Goal: Task Accomplishment & Management: Complete application form

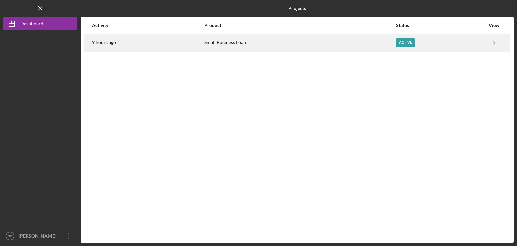
click at [245, 40] on div "Small Business Loan" at bounding box center [299, 42] width 191 height 17
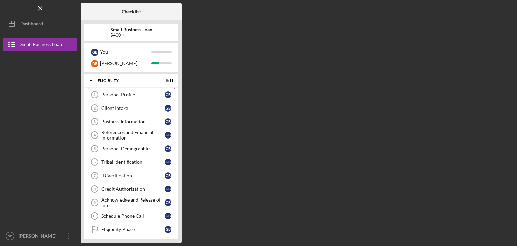
click at [123, 93] on div "Personal Profile" at bounding box center [132, 94] width 63 height 5
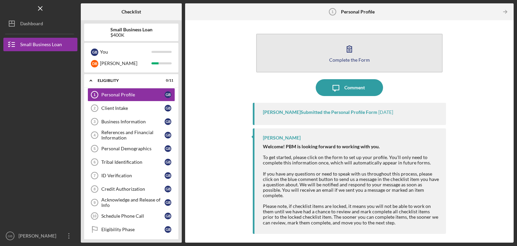
click at [335, 53] on button "Complete the Form Form" at bounding box center [349, 53] width 186 height 39
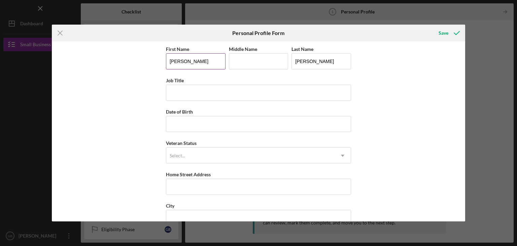
click at [195, 58] on input "[PERSON_NAME]" at bounding box center [196, 61] width 60 height 16
type input "[PERSON_NAME]"
click at [203, 90] on input "Job Title" at bounding box center [258, 92] width 185 height 16
click at [179, 89] on input "Customer" at bounding box center [258, 92] width 185 height 16
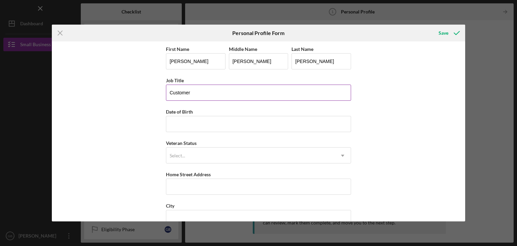
click at [217, 92] on input "Customer" at bounding box center [258, 92] width 185 height 16
click at [217, 92] on input "CustomerD" at bounding box center [258, 92] width 185 height 16
type input "Customer Design Engineer"
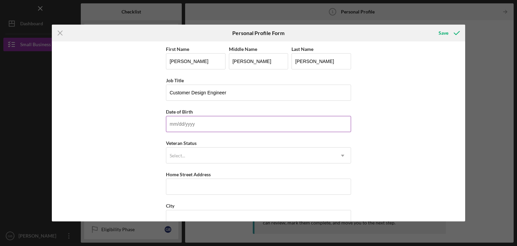
click at [187, 126] on input "Date of Birth" at bounding box center [258, 124] width 185 height 16
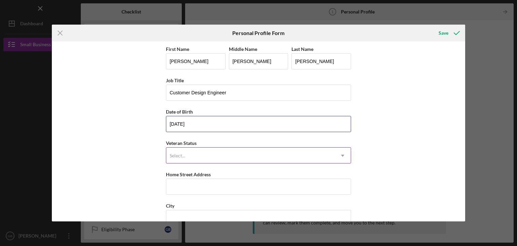
type input "[DATE]"
click at [187, 153] on div "Select..." at bounding box center [250, 155] width 168 height 15
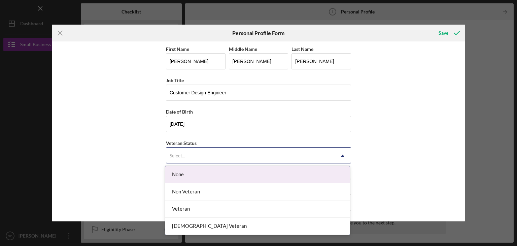
click at [187, 177] on div "None" at bounding box center [257, 174] width 184 height 17
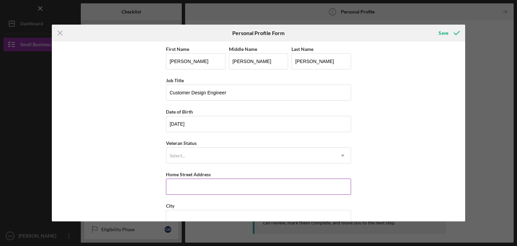
click at [199, 191] on input "Home Street Address" at bounding box center [258, 186] width 185 height 16
type input "[STREET_ADDRESS]"
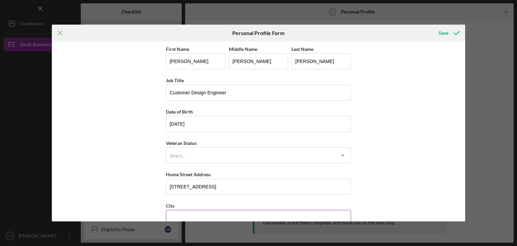
click at [213, 213] on input "City" at bounding box center [258, 218] width 185 height 16
type input "Skiatook"
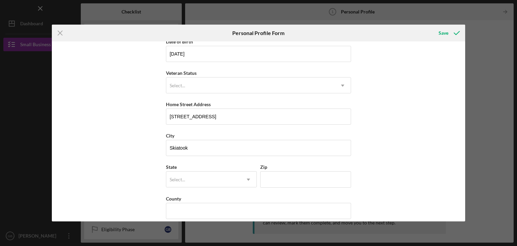
scroll to position [77, 0]
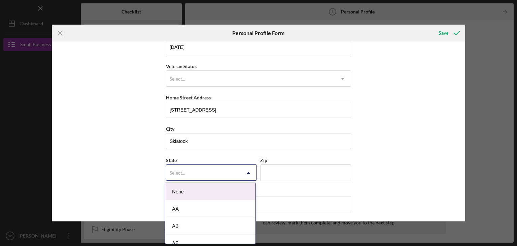
click at [206, 171] on div "Select..." at bounding box center [203, 172] width 74 height 15
type input "ok"
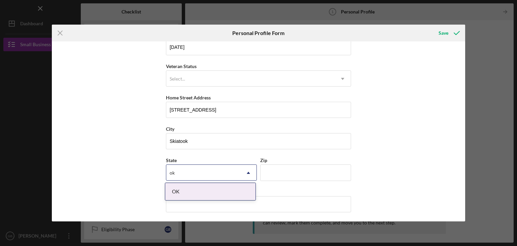
click at [202, 195] on div "OK" at bounding box center [210, 191] width 90 height 17
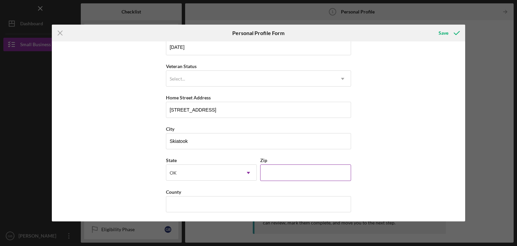
click at [313, 177] on input "Zip" at bounding box center [305, 172] width 91 height 16
type input "74070"
click at [300, 208] on input "County" at bounding box center [258, 204] width 185 height 16
type input "Osage"
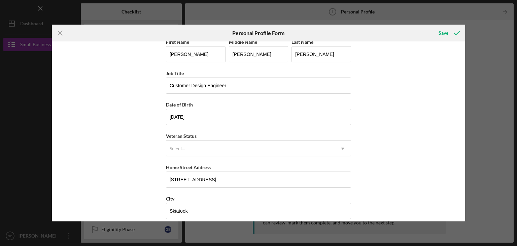
scroll to position [0, 0]
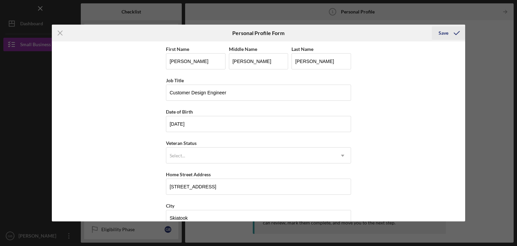
click at [443, 35] on div "Save" at bounding box center [444, 32] width 10 height 13
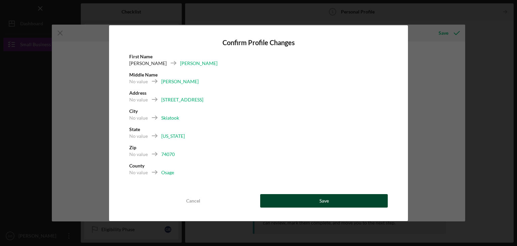
click at [348, 197] on button "Save" at bounding box center [324, 200] width 128 height 13
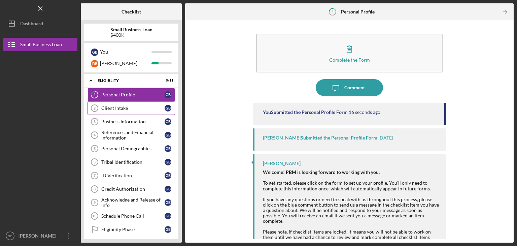
click at [119, 108] on div "Client Intake" at bounding box center [132, 107] width 63 height 5
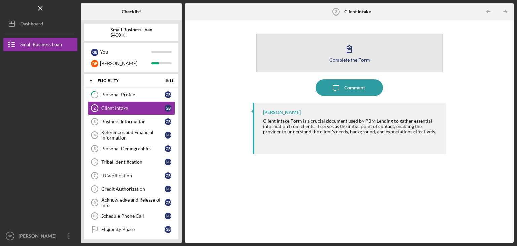
click at [375, 56] on button "Complete the Form Form" at bounding box center [349, 53] width 186 height 39
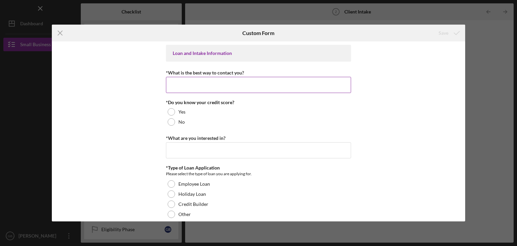
click at [279, 83] on input "*What is the best way to contact you?" at bounding box center [258, 85] width 185 height 16
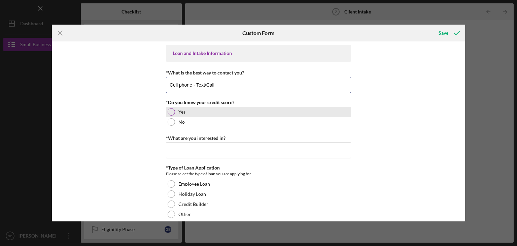
type input "Cell phone - Text/Call"
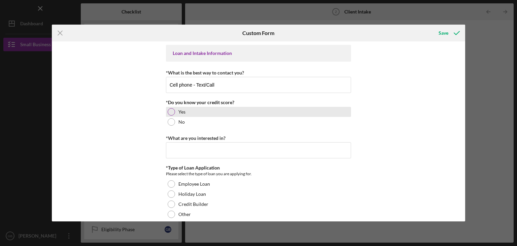
click at [169, 111] on div at bounding box center [171, 111] width 7 height 7
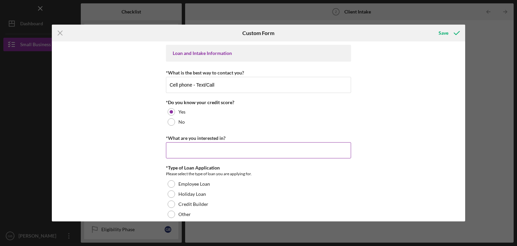
click at [198, 151] on input "*What are you interested in?" at bounding box center [258, 150] width 185 height 16
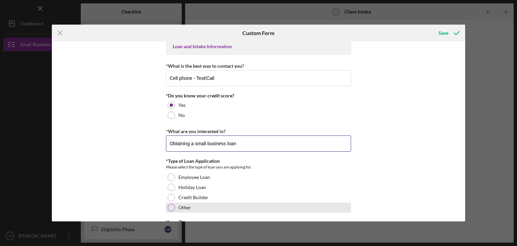
type input "Obtaining a small business loan"
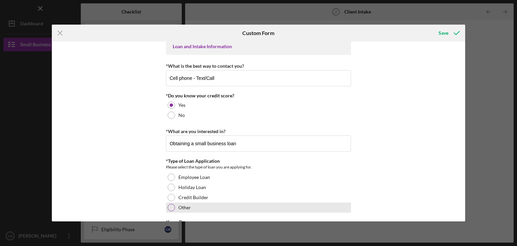
click at [171, 208] on div at bounding box center [171, 207] width 7 height 7
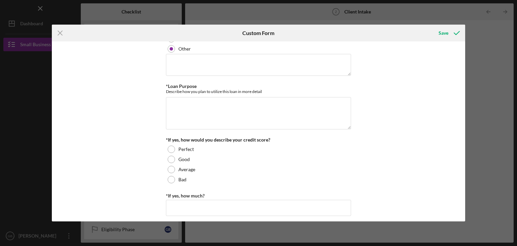
scroll to position [168, 0]
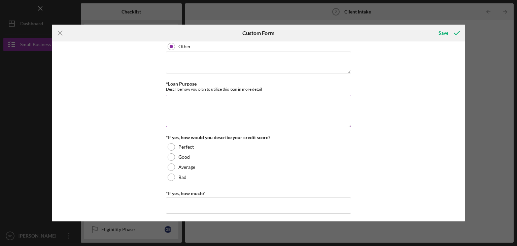
click at [193, 103] on textarea "*Loan Purpose" at bounding box center [258, 111] width 185 height 32
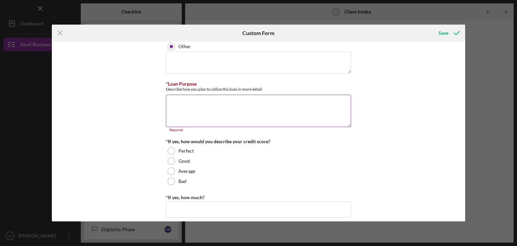
paste textarea "We plan to use the loan to purchase, repair, and develop the 8.62 acre commerci…"
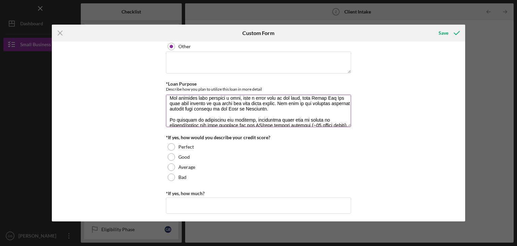
scroll to position [0, 0]
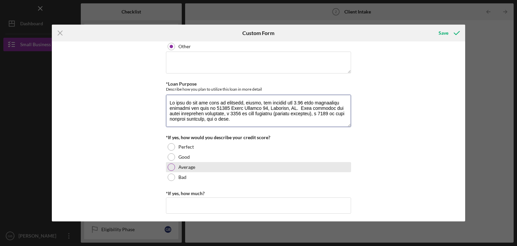
type textarea "We plan to use the loan to purchase, repair, and develop the 8.62 acre commerci…"
click at [168, 167] on div at bounding box center [171, 166] width 7 height 7
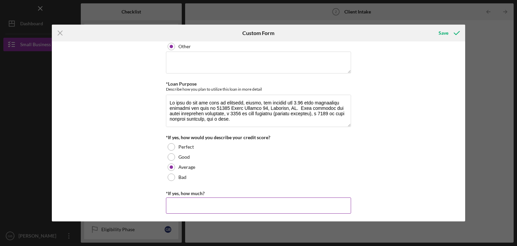
click at [207, 201] on input "*If yes, how much?" at bounding box center [258, 205] width 185 height 16
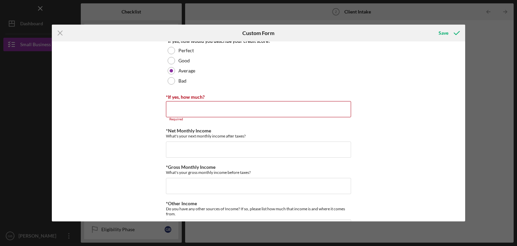
scroll to position [262, 0]
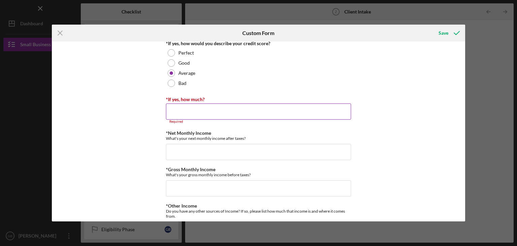
click at [302, 108] on input "*If yes, how much?" at bounding box center [258, 111] width 185 height 16
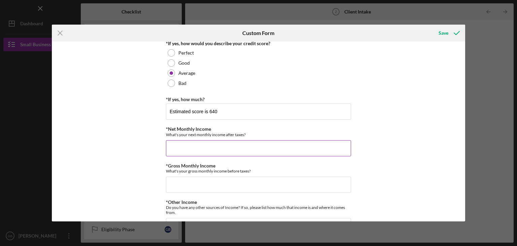
click at [271, 144] on input "*Net Monthly Income" at bounding box center [258, 148] width 185 height 16
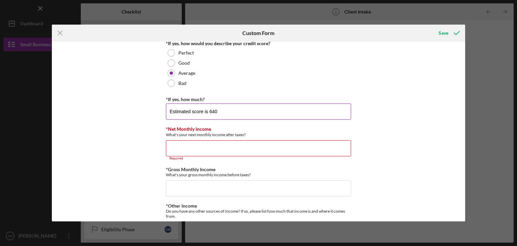
click at [243, 109] on input "Estimated score is 640" at bounding box center [258, 111] width 185 height 16
drag, startPoint x: 243, startPoint y: 109, endPoint x: 225, endPoint y: 111, distance: 18.0
click at [225, 111] on input "Estimated score is 640" at bounding box center [258, 111] width 185 height 16
type input "Estimated score is 640 (extenuating circumstances to discuss)"
click at [259, 140] on input "*Net Monthly Income" at bounding box center [258, 148] width 185 height 16
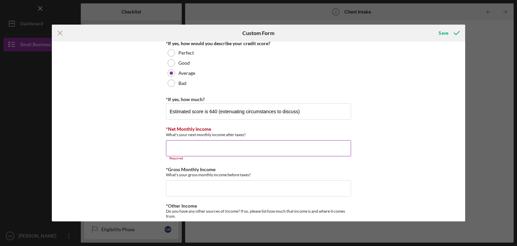
click at [234, 143] on input "*Net Monthly Income" at bounding box center [258, 148] width 185 height 16
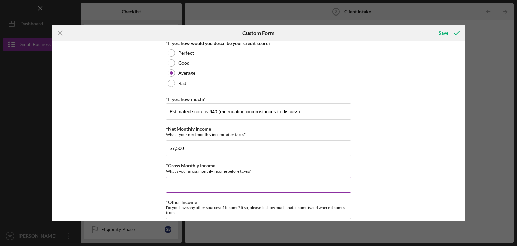
click at [191, 179] on input "*Gross Monthly Income" at bounding box center [258, 184] width 185 height 16
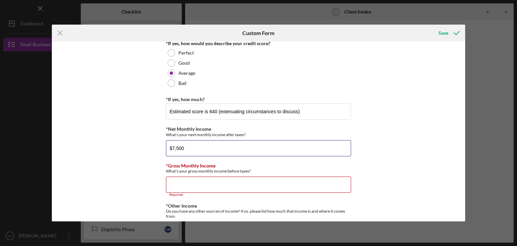
drag, startPoint x: 191, startPoint y: 148, endPoint x: 126, endPoint y: 144, distance: 65.8
click at [126, 144] on div "Loan and Intake Information *What is the best way to contact you? Cell phone - …" at bounding box center [259, 131] width 414 height 180
type input "$4,983"
click at [227, 185] on input "*Gross Monthly Income" at bounding box center [258, 184] width 185 height 16
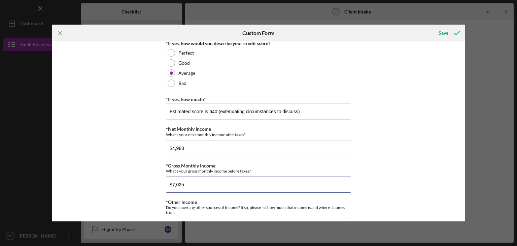
type input "$7,025"
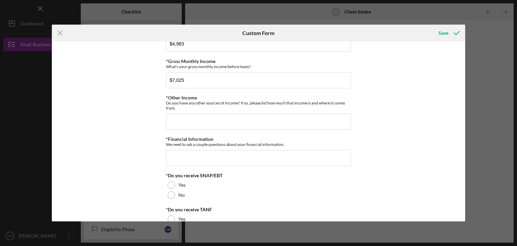
scroll to position [368, 0]
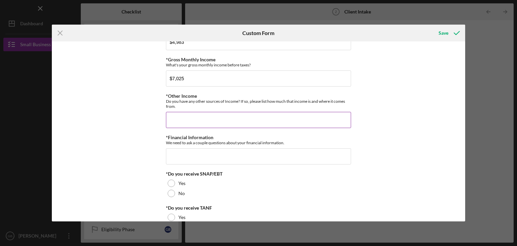
click at [272, 115] on input "*Other Income" at bounding box center [258, 120] width 185 height 16
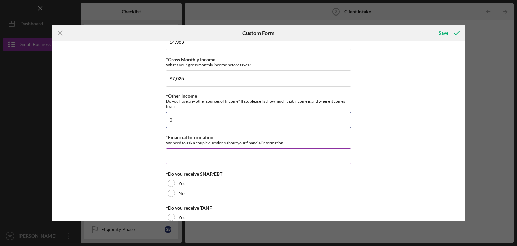
type input "0"
click at [240, 158] on input "*Financial Information" at bounding box center [258, 156] width 185 height 16
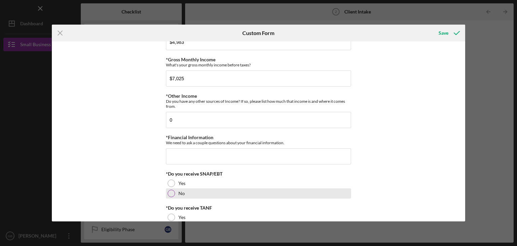
click at [171, 192] on div at bounding box center [171, 193] width 7 height 7
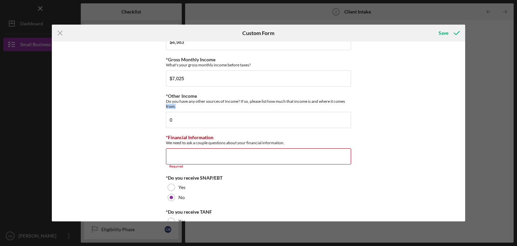
drag, startPoint x: 463, startPoint y: 102, endPoint x: 462, endPoint y: 115, distance: 13.2
click at [462, 115] on div "Loan and Intake Information *What is the best way to contact you? Cell phone - …" at bounding box center [259, 131] width 414 height 180
click at [235, 155] on input "*Financial Information" at bounding box center [258, 156] width 185 height 16
click at [277, 151] on input "*Financial Information" at bounding box center [258, 156] width 185 height 16
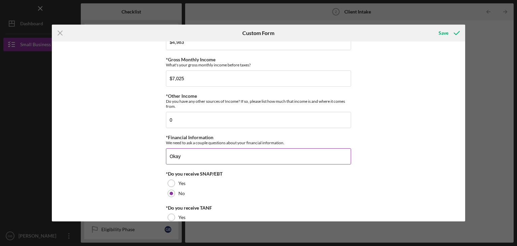
click at [302, 151] on input "Okay" at bounding box center [258, 156] width 185 height 16
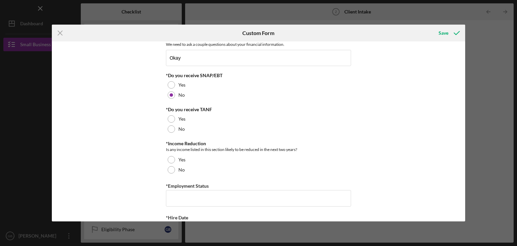
scroll to position [468, 0]
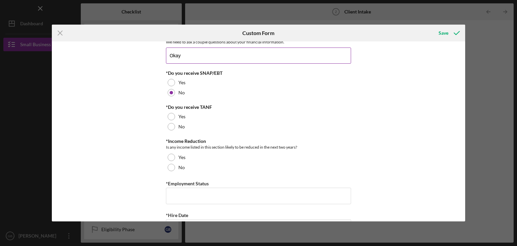
click at [199, 56] on input "Okay" at bounding box center [258, 55] width 185 height 16
type input "O"
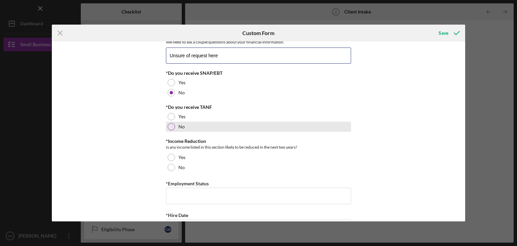
type input "Unsure of request here"
click at [170, 124] on div at bounding box center [171, 126] width 7 height 7
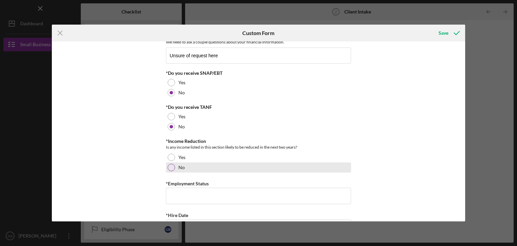
click at [171, 166] on div at bounding box center [171, 167] width 7 height 7
click at [211, 196] on input "*Employment Status" at bounding box center [258, 195] width 185 height 16
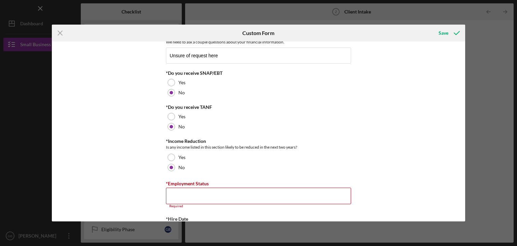
click at [111, 122] on div "Loan and Intake Information *What is the best way to contact you? Cell phone - …" at bounding box center [259, 131] width 414 height 180
click at [223, 204] on div "Required" at bounding box center [258, 206] width 185 height 4
click at [220, 190] on input "*Employment Status" at bounding box center [258, 195] width 185 height 16
type input "Full-time"
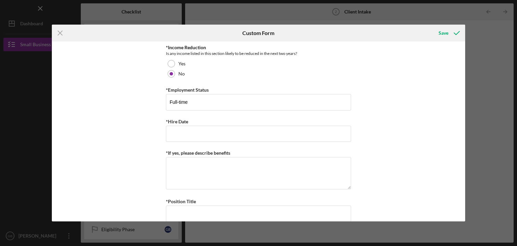
scroll to position [575, 0]
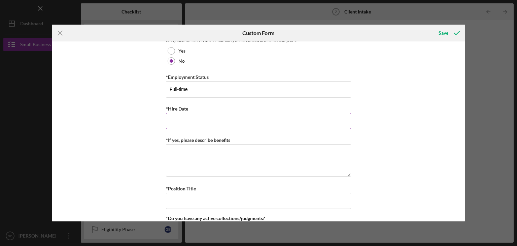
click at [321, 122] on input "*Hire Date" at bounding box center [258, 121] width 185 height 16
type input "[DATE]"
